Goal: Download file/media

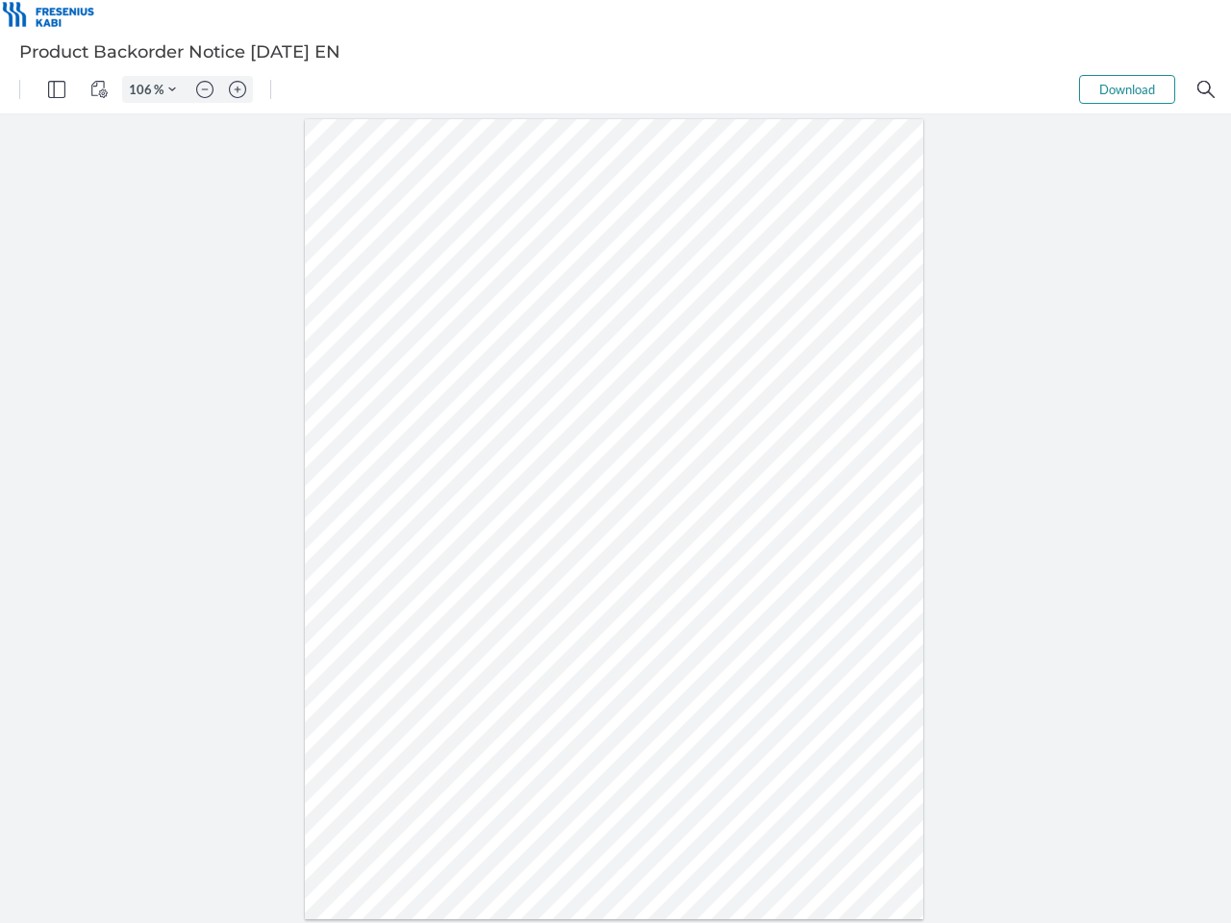
click at [57, 89] on img "Panel" at bounding box center [56, 89] width 17 height 17
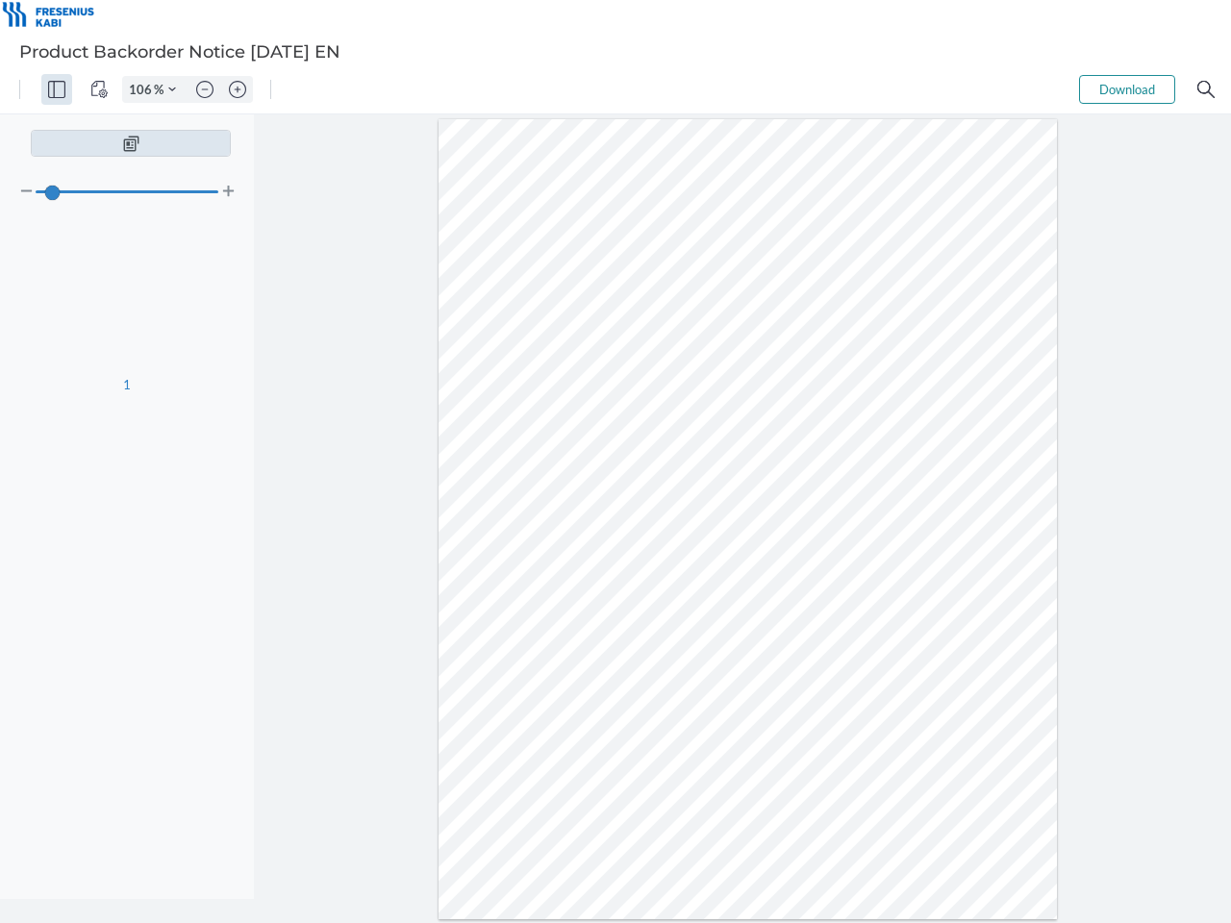
click at [99, 89] on img "View Controls" at bounding box center [98, 89] width 17 height 17
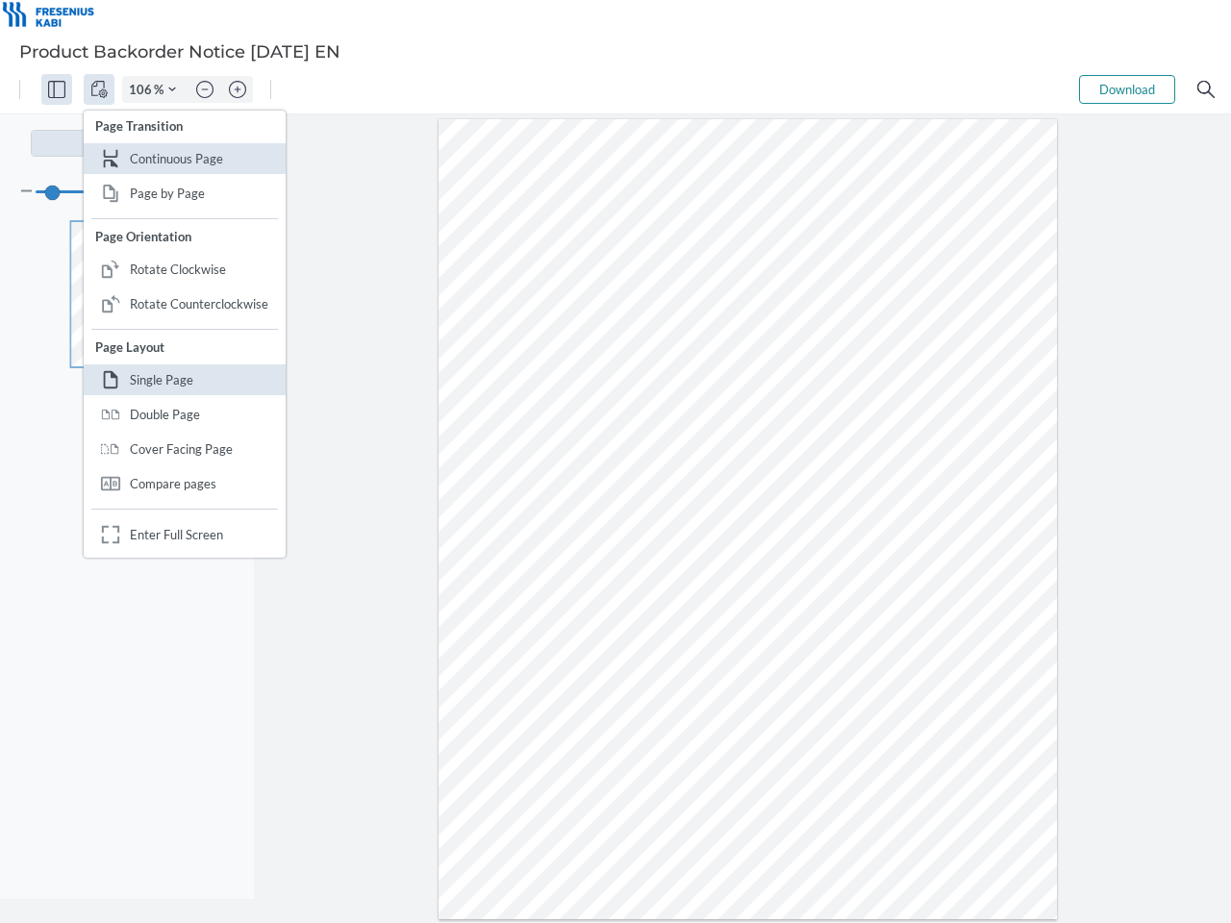
click at [143, 89] on input "106" at bounding box center [138, 89] width 31 height 17
click at [172, 89] on img "Zoom Controls" at bounding box center [172, 90] width 8 height 8
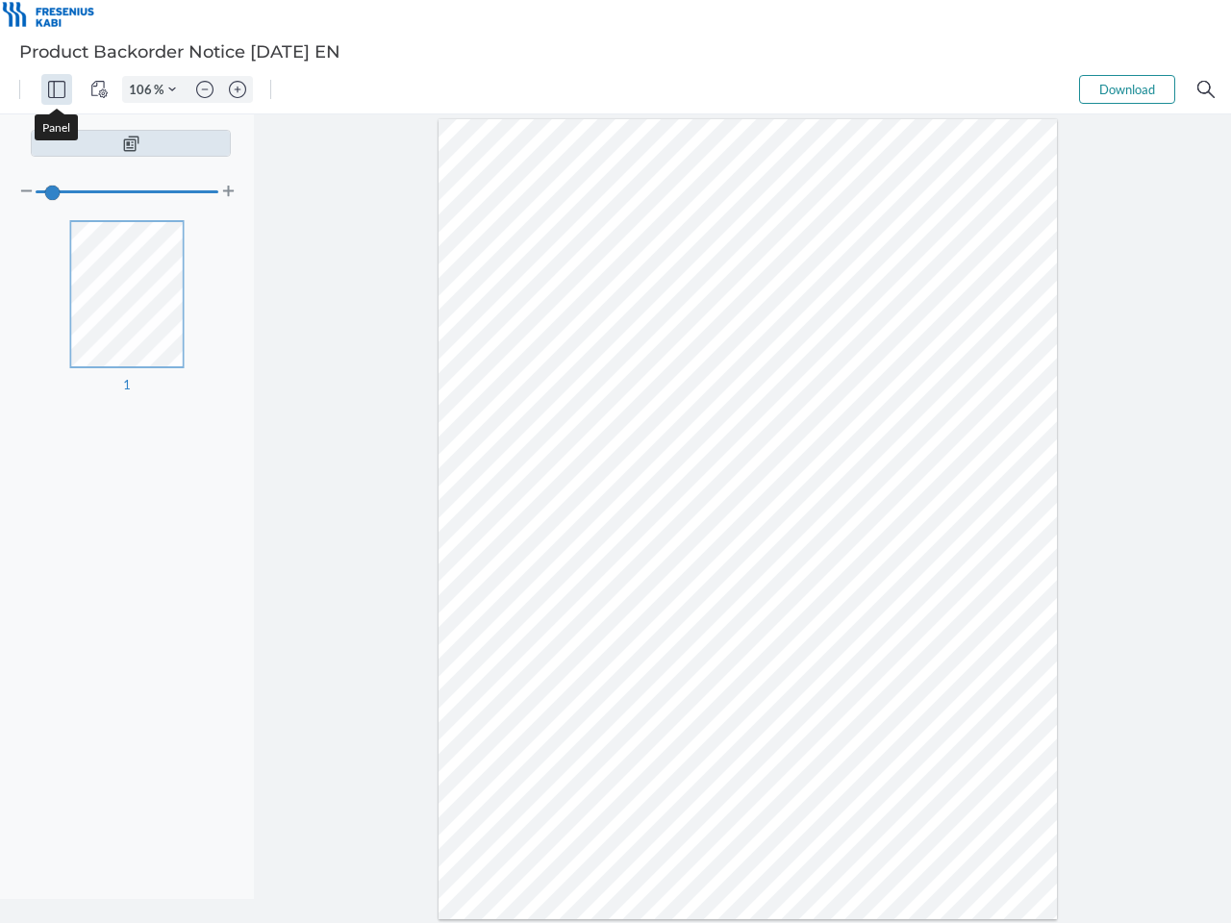
click at [205, 89] on img "Zoom out" at bounding box center [204, 89] width 17 height 17
click at [238, 89] on img "Zoom in" at bounding box center [237, 89] width 17 height 17
type input "106"
click at [1127, 89] on button "Download" at bounding box center [1127, 89] width 96 height 29
click at [1206, 89] on img "Search" at bounding box center [1205, 89] width 17 height 17
